Goal: Task Accomplishment & Management: Use online tool/utility

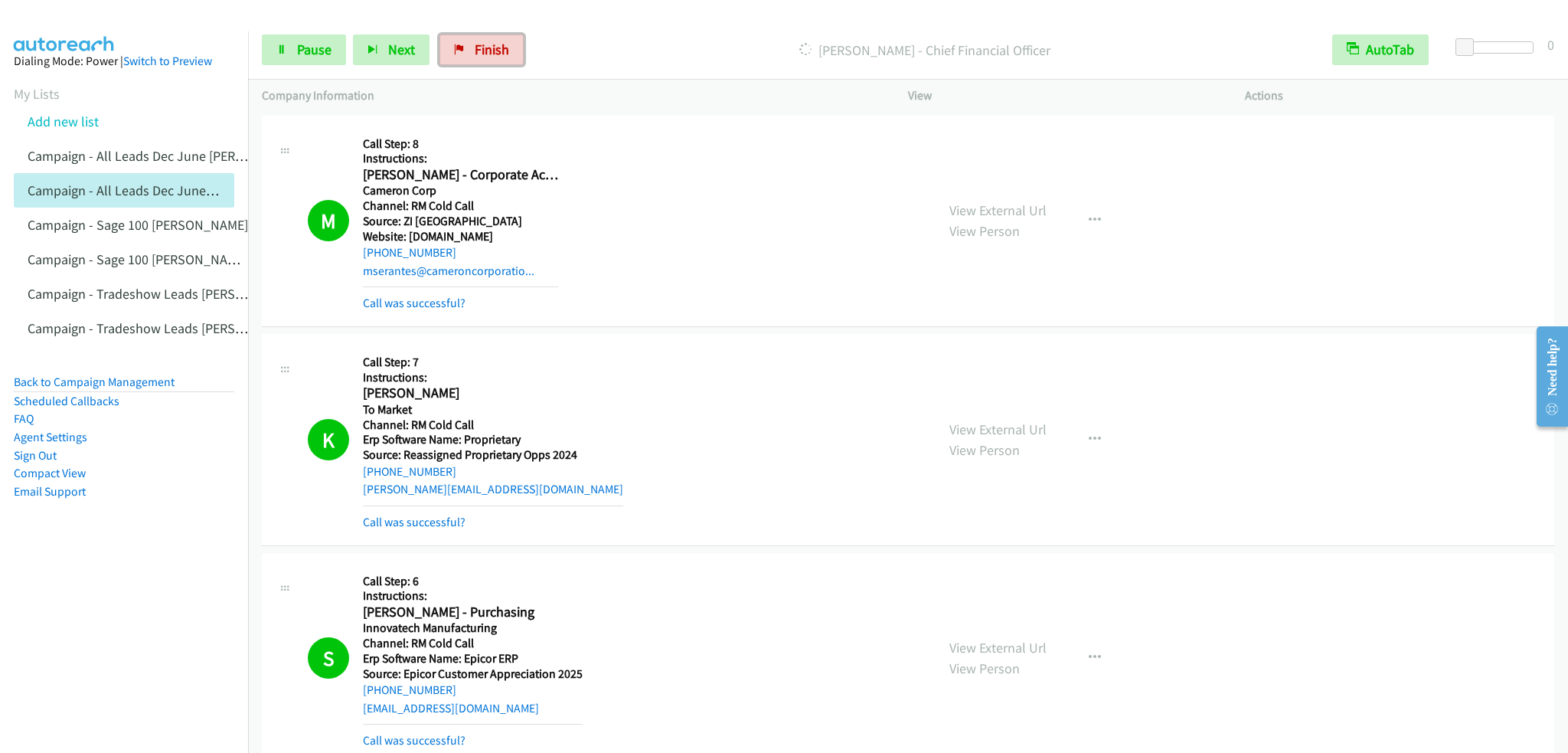
drag, startPoint x: 476, startPoint y: 46, endPoint x: 869, endPoint y: 46, distance: 393.0
click at [476, 46] on span "Finish" at bounding box center [492, 49] width 34 height 18
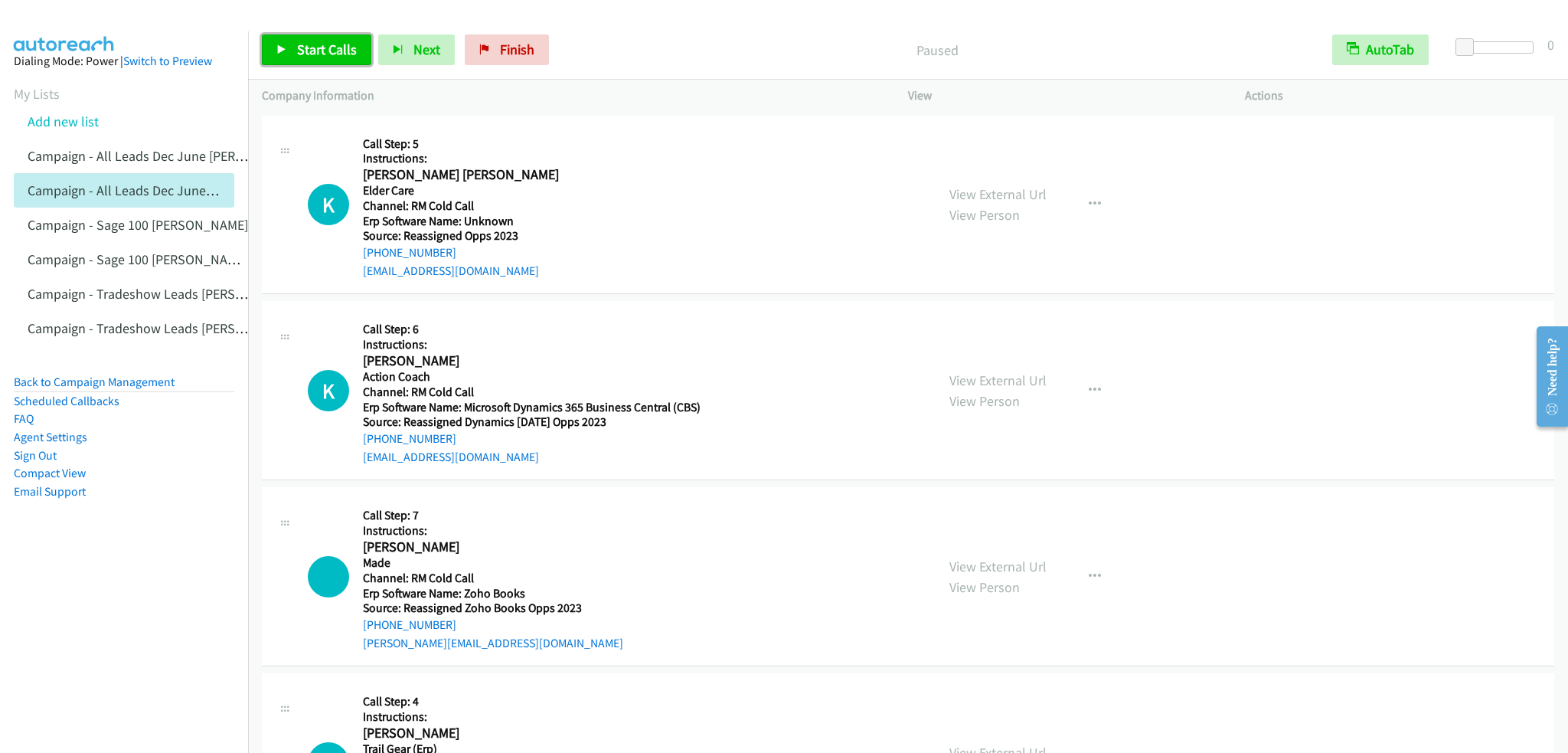
click at [299, 51] on span "Start Calls" at bounding box center [327, 49] width 60 height 18
